Goal: Task Accomplishment & Management: Complete application form

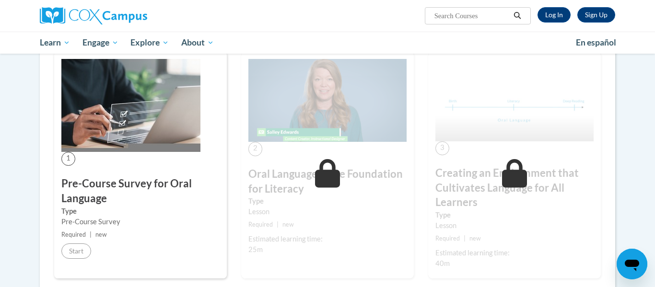
scroll to position [168, 0]
click at [555, 14] on link "Log In" at bounding box center [554, 14] width 33 height 15
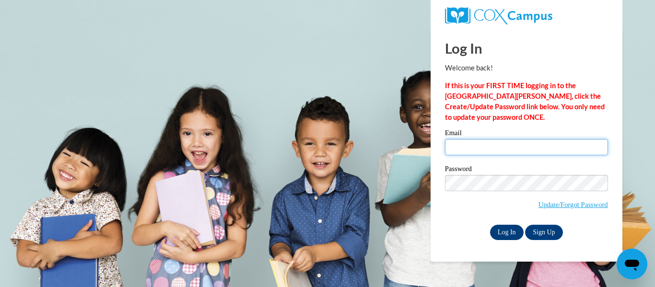
type input "sneubel@cps.edu"
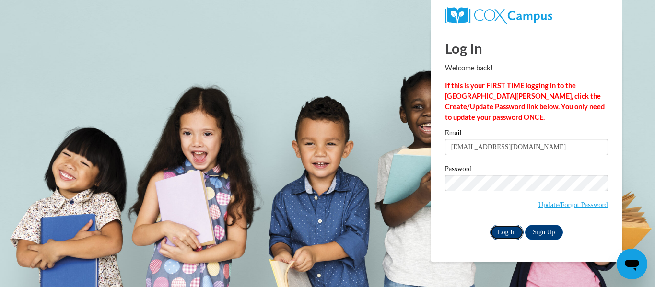
click at [503, 230] on input "Log In" at bounding box center [507, 232] width 34 height 15
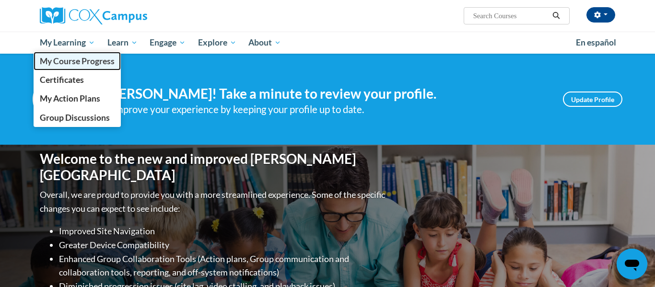
click at [78, 60] on span "My Course Progress" at bounding box center [77, 61] width 75 height 10
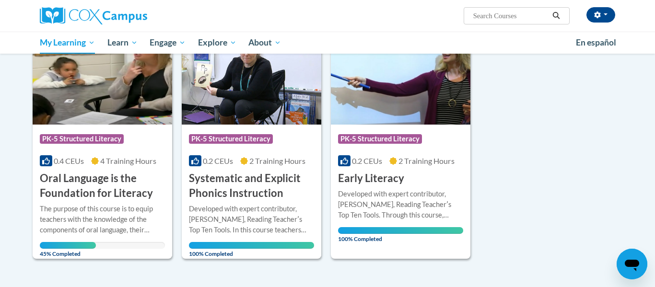
scroll to position [156, 0]
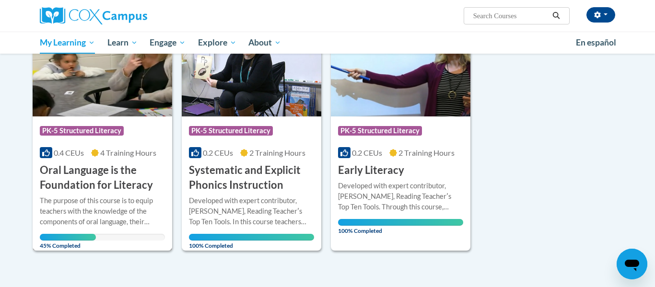
click at [119, 214] on div "The purpose of this course is to equip teachers with the knowledge of the compo…" at bounding box center [102, 212] width 125 height 32
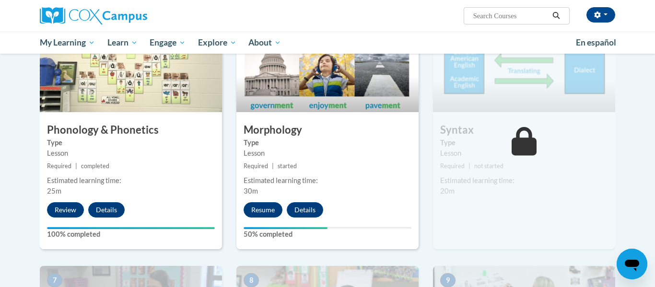
scroll to position [524, 0]
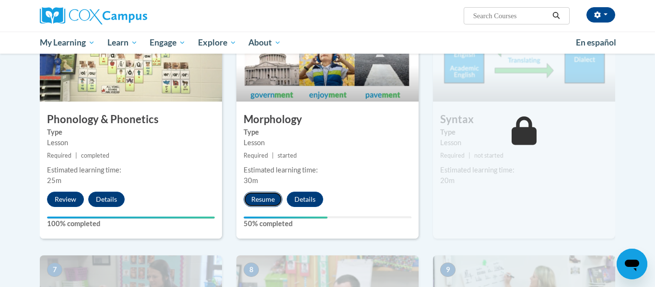
click at [262, 205] on button "Resume" at bounding box center [263, 199] width 39 height 15
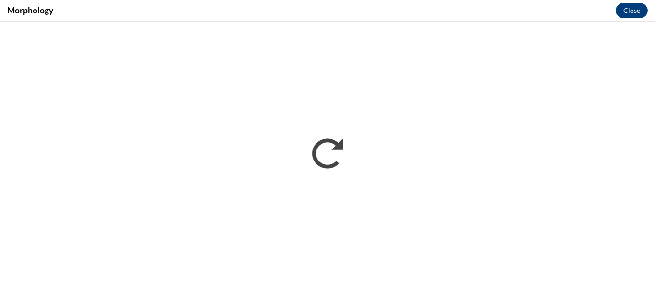
scroll to position [0, 0]
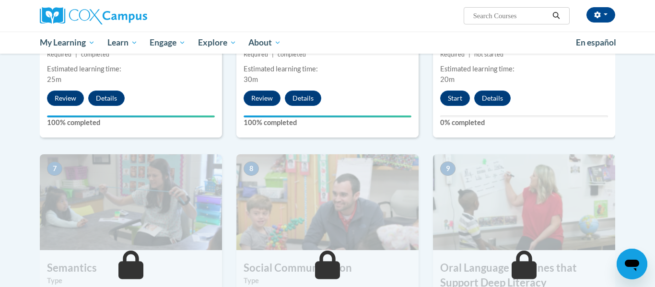
scroll to position [618, 0]
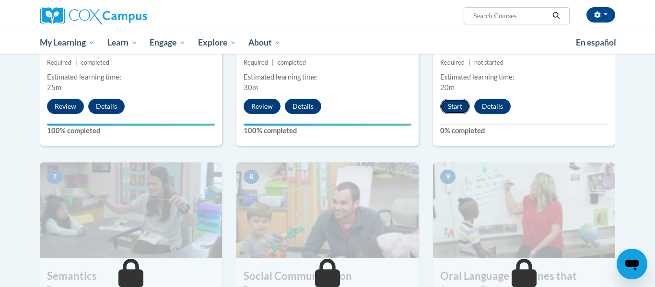
click at [446, 106] on button "Start" at bounding box center [456, 106] width 30 height 15
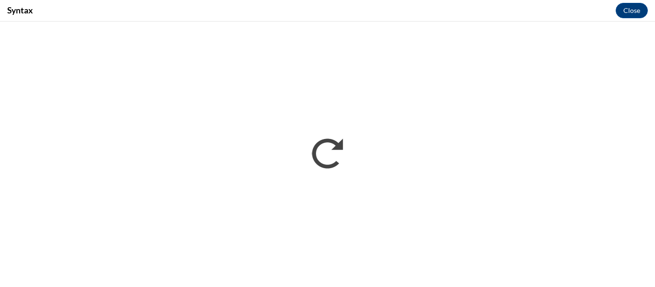
scroll to position [0, 0]
